Goal: Find specific page/section

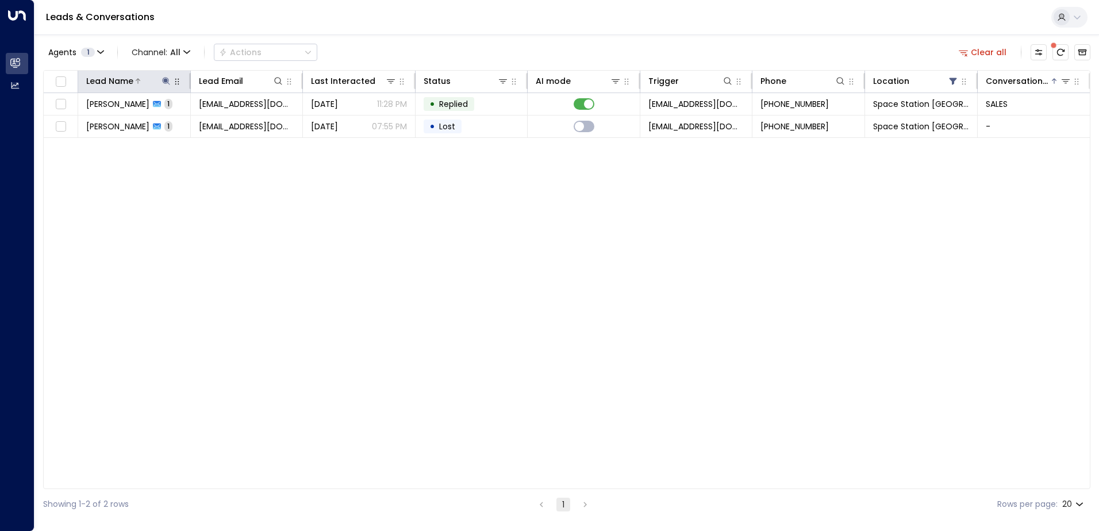
click at [167, 86] on button at bounding box center [166, 81] width 12 height 12
click at [240, 123] on icon "button" at bounding box center [238, 122] width 7 height 7
click at [212, 123] on input "text" at bounding box center [166, 122] width 159 height 21
type input "*"
type input "******"
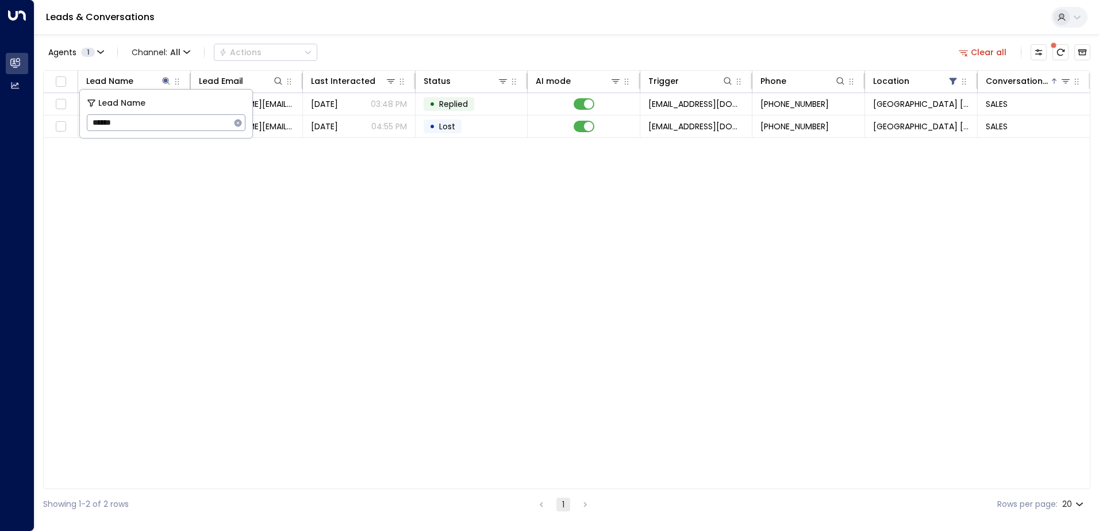
click at [481, 56] on div "Agents 1 Channel: All Actions Clear all" at bounding box center [567, 52] width 1048 height 24
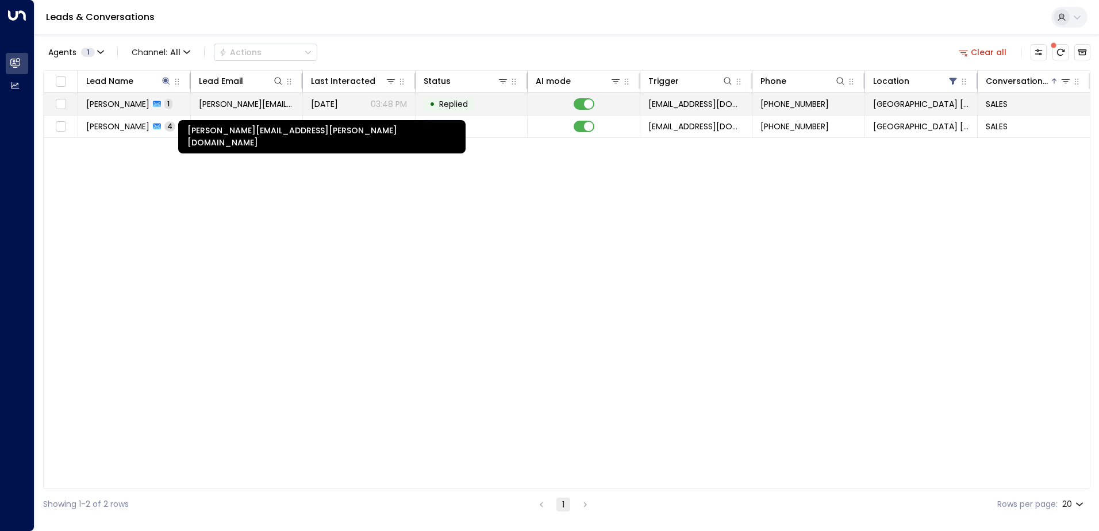
click at [211, 103] on span "[PERSON_NAME][EMAIL_ADDRESS][PERSON_NAME][DOMAIN_NAME]" at bounding box center [247, 104] width 96 height 12
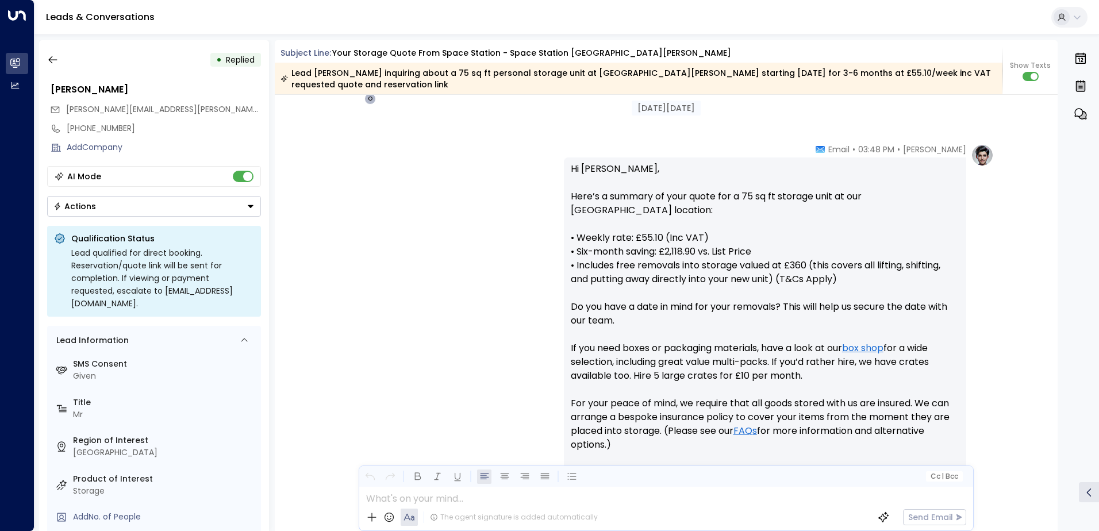
scroll to position [115, 0]
